Goal: Information Seeking & Learning: Learn about a topic

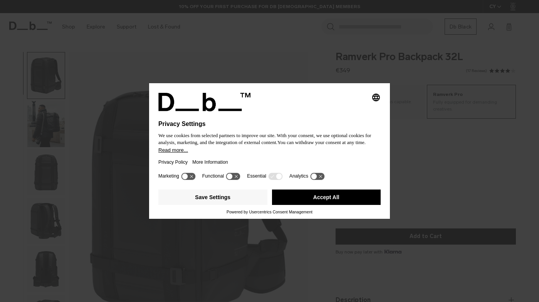
click at [295, 197] on button "Accept All" at bounding box center [326, 196] width 109 height 15
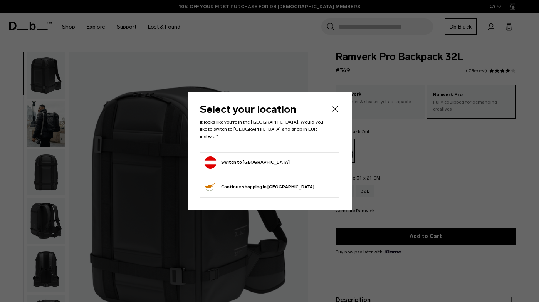
click at [332, 113] on icon "Close" at bounding box center [334, 108] width 9 height 9
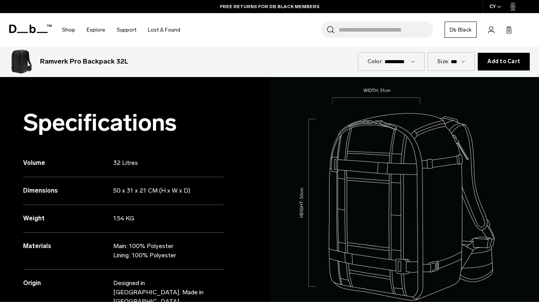
scroll to position [311, 0]
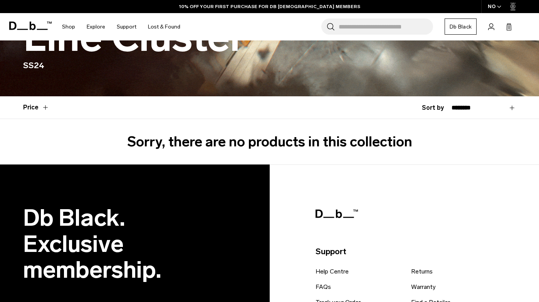
click at [175, 137] on h2 "Sorry, there are no products in this collection" at bounding box center [269, 141] width 539 height 21
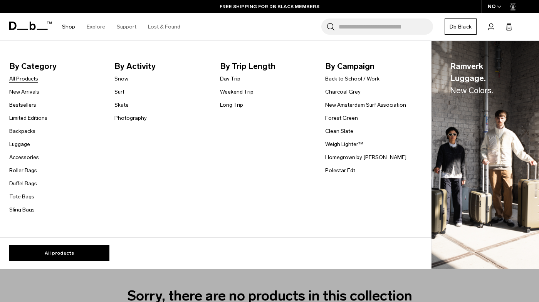
click at [23, 79] on link "All Products" at bounding box center [23, 79] width 29 height 8
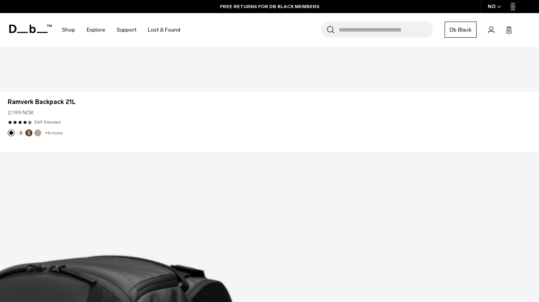
scroll to position [2201, 0]
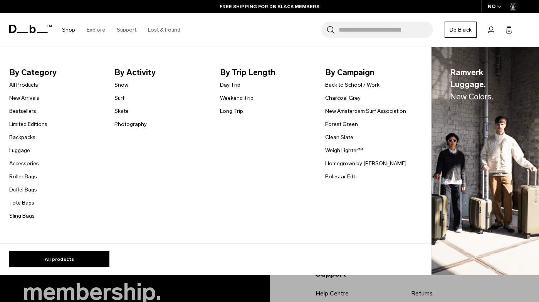
click at [28, 98] on link "New Arrivals" at bounding box center [24, 98] width 30 height 8
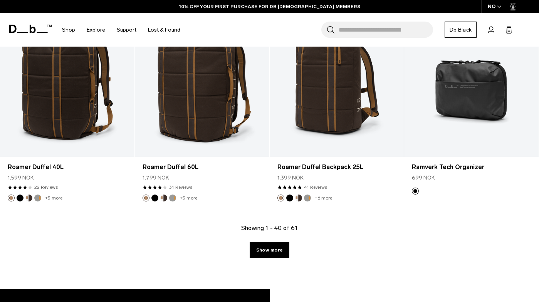
scroll to position [2151, 0]
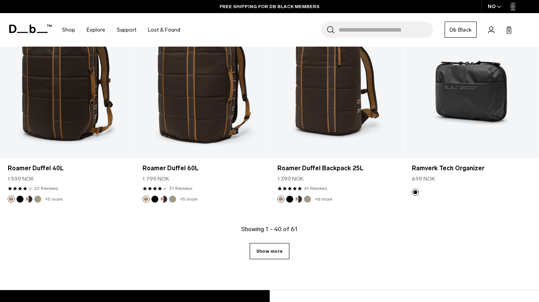
click at [256, 254] on link "Show more" at bounding box center [270, 251] width 40 height 16
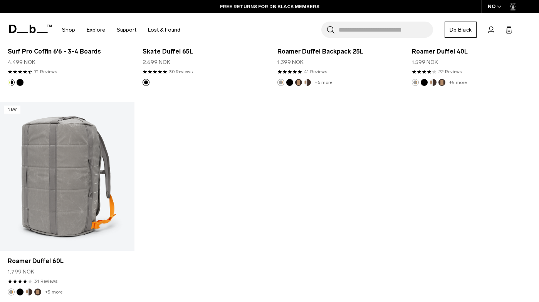
scroll to position [3450, 0]
